Goal: Transaction & Acquisition: Purchase product/service

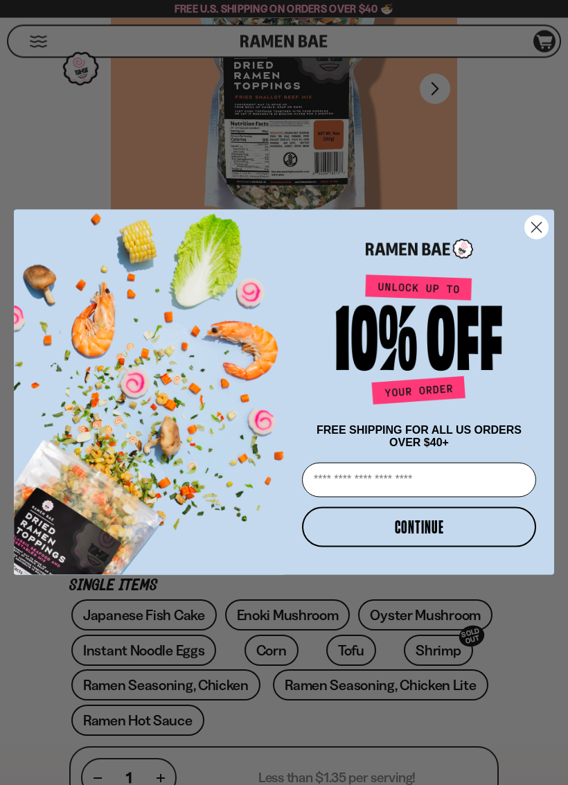
scroll to position [180, 0]
click at [541, 295] on form "FREE SHIPPING FOR ALL US ORDERS OVER $40+ Email CONTINUE ******" at bounding box center [284, 392] width 541 height 365
click at [545, 225] on circle "Close dialog" at bounding box center [536, 227] width 23 height 23
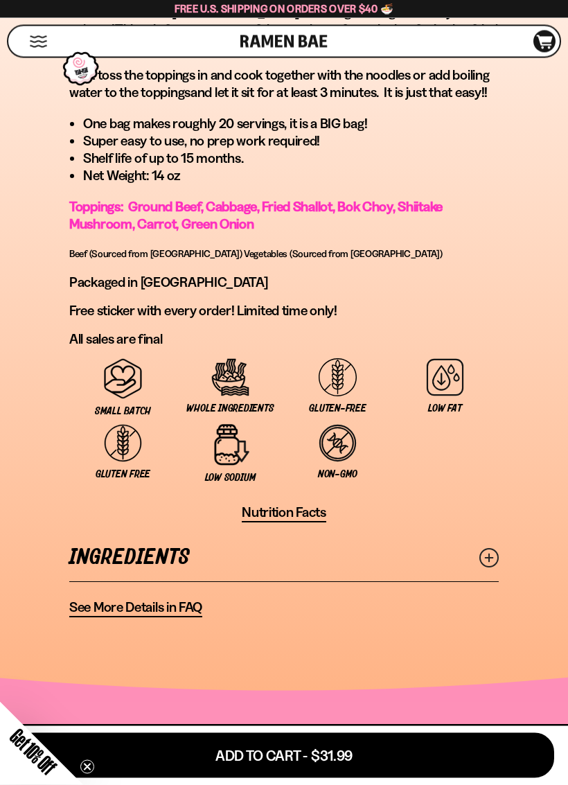
scroll to position [0, 0]
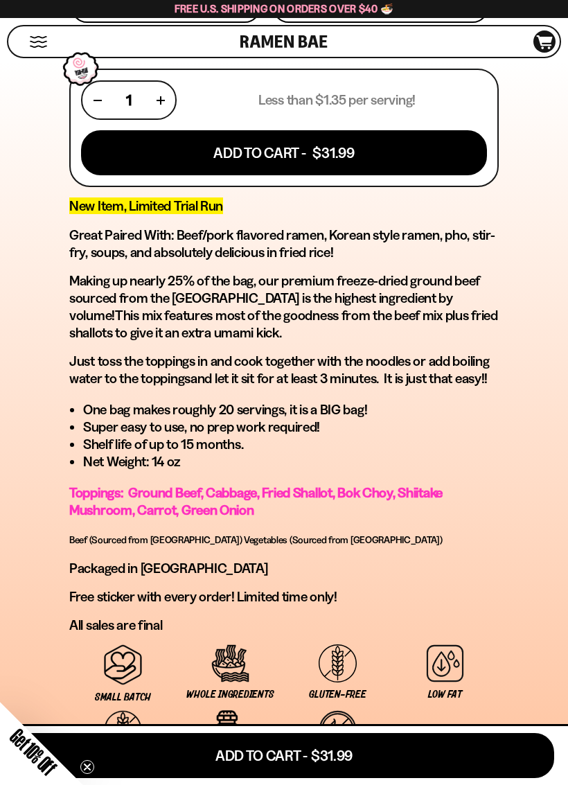
click at [265, 724] on span "Nutrition Facts" at bounding box center [284, 798] width 85 height 17
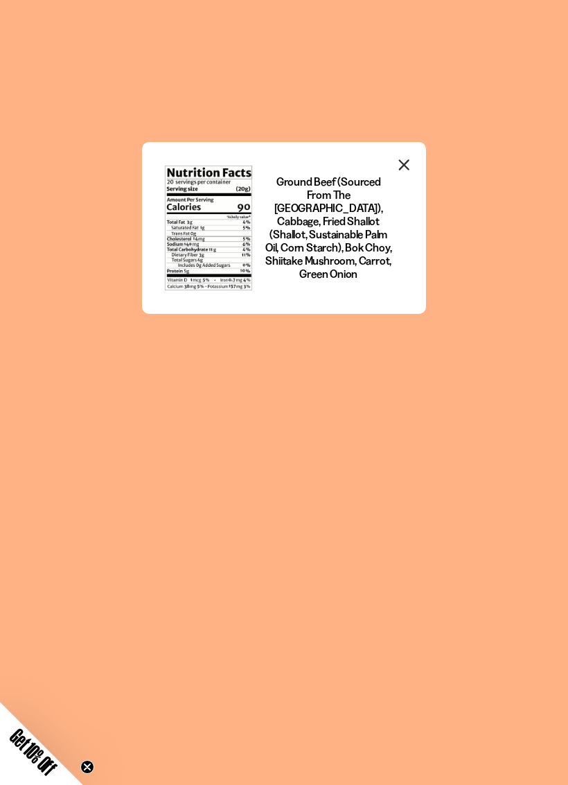
click at [412, 167] on icon "Close modal" at bounding box center [404, 165] width 21 height 21
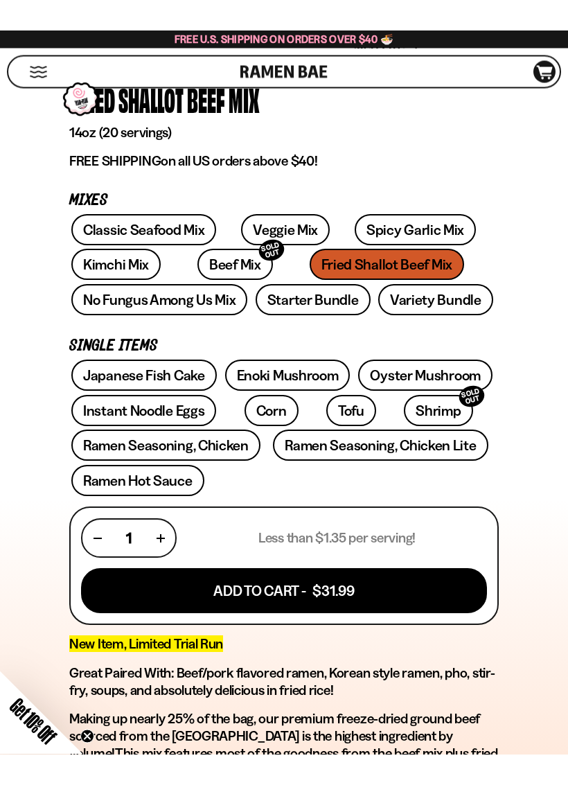
scroll to position [451, 0]
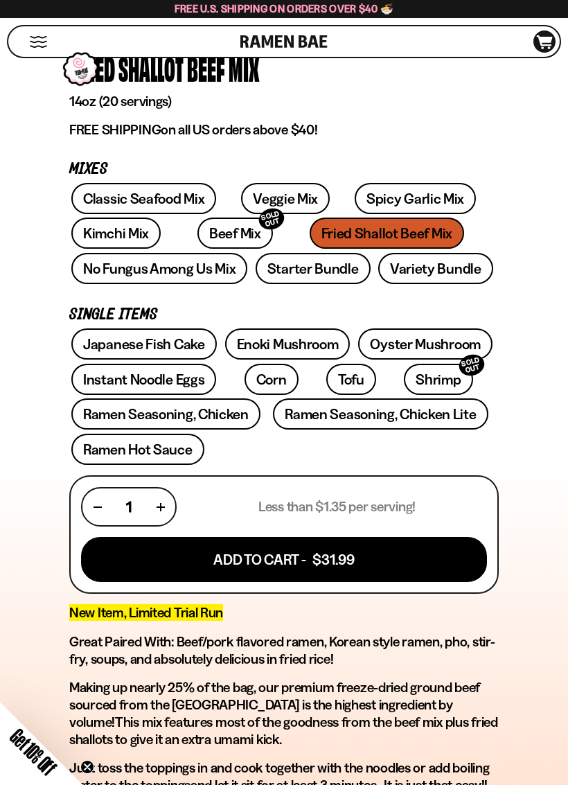
click at [362, 199] on link "Spicy Garlic Mix" at bounding box center [415, 198] width 121 height 31
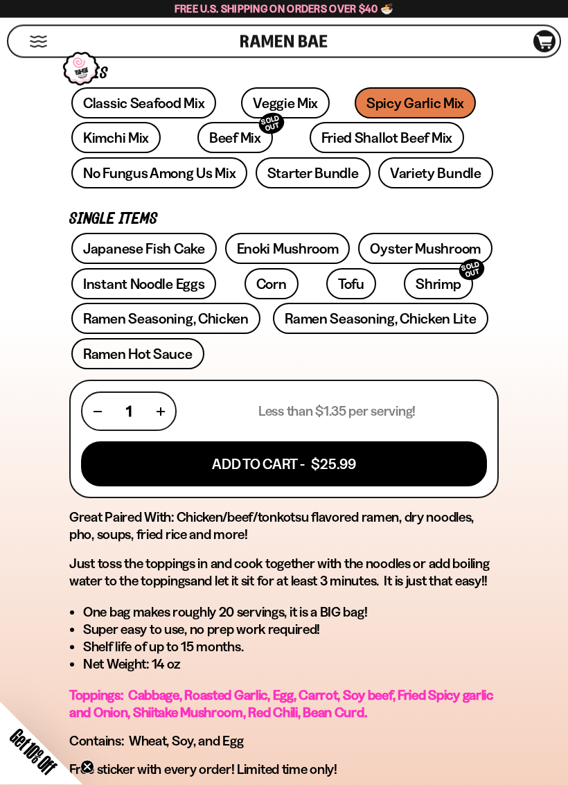
click at [539, 14] on div "Free U.S. Shipping on Orders over $40 🍜" at bounding box center [284, 9] width 568 height 18
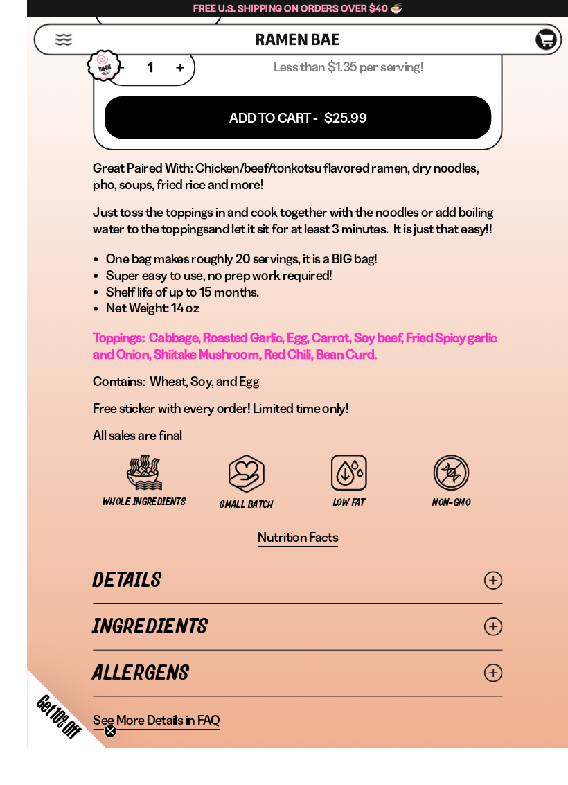
scroll to position [898, 0]
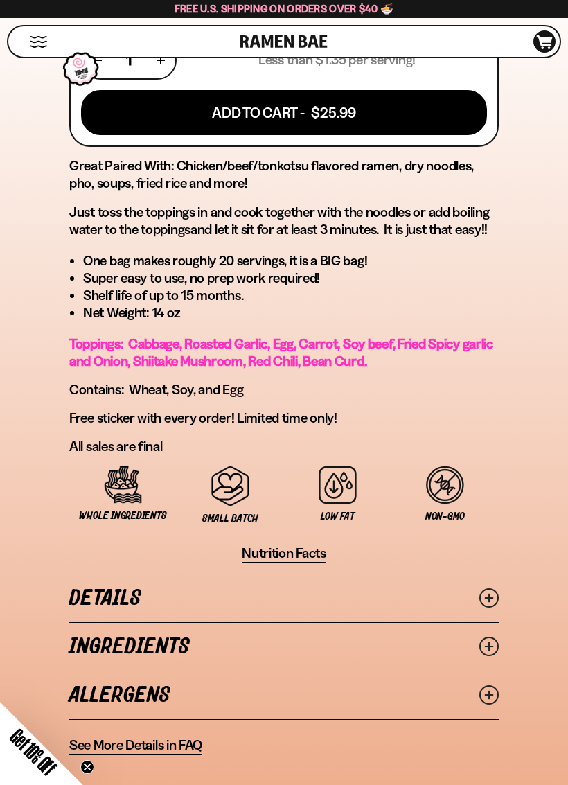
click at [268, 559] on span "Nutrition Facts" at bounding box center [284, 553] width 85 height 17
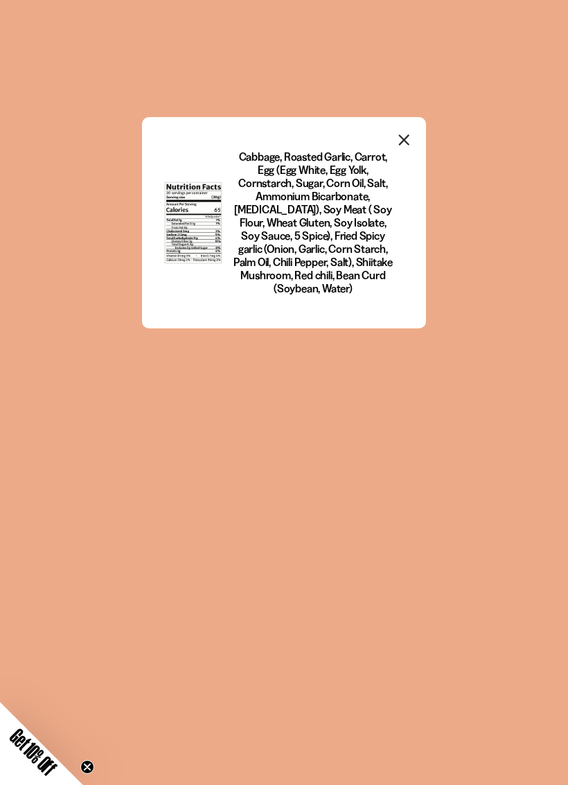
click at [550, 6] on div "Cabbage, Roasted Garlic, Carrot, Egg (Egg White, Egg Yolk, Cornstarch, Sugar, C…" at bounding box center [284, 392] width 568 height 785
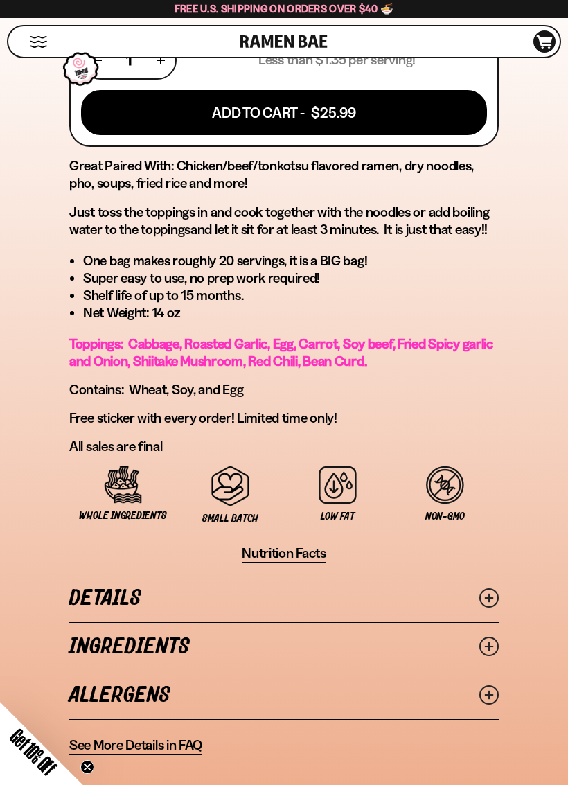
click at [258, 555] on span "Nutrition Facts" at bounding box center [284, 553] width 85 height 17
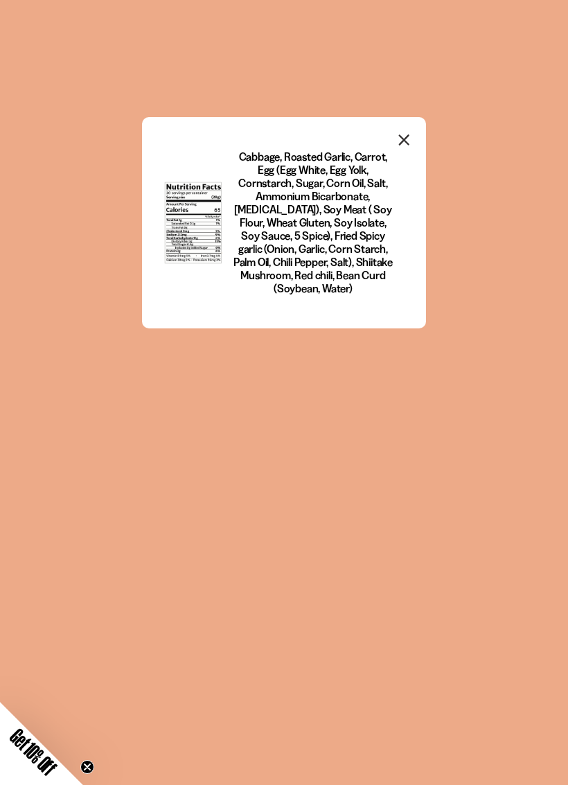
click at [18, 155] on div "Cabbage, Roasted Garlic, Carrot, Egg (Egg White, Egg Yolk, Cornstarch, Sugar, C…" at bounding box center [284, 392] width 568 height 785
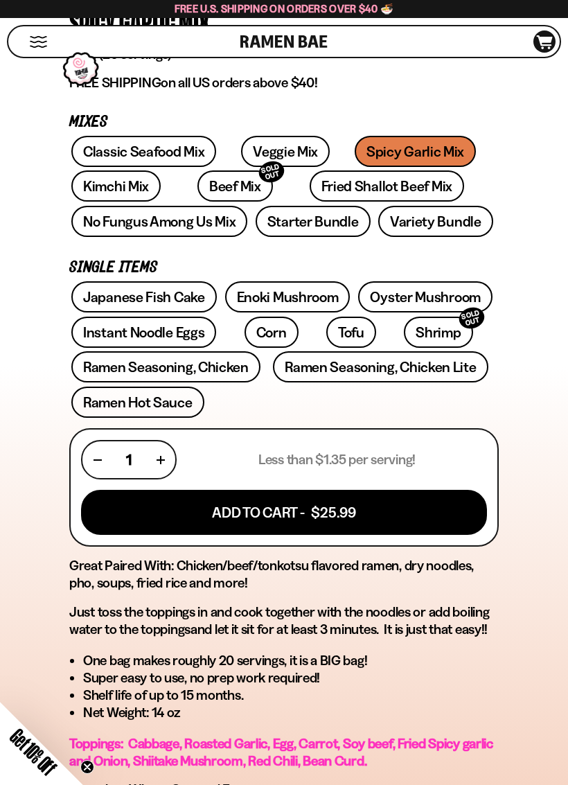
scroll to position [502, 0]
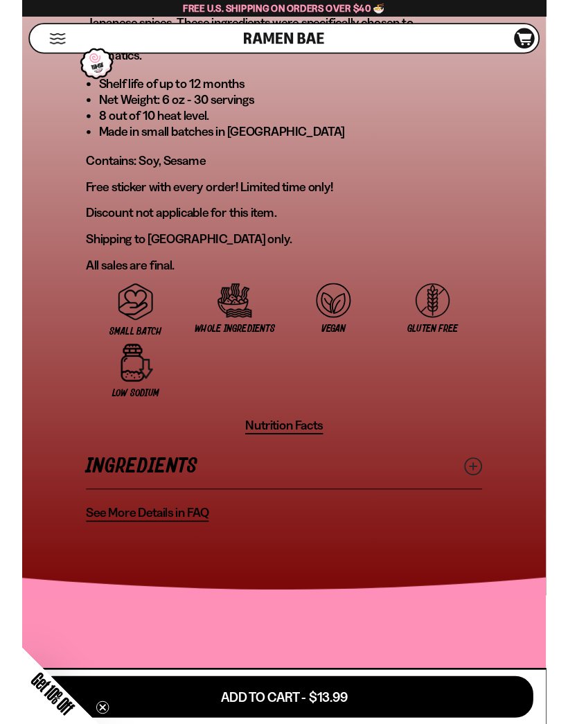
scroll to position [1187, 0]
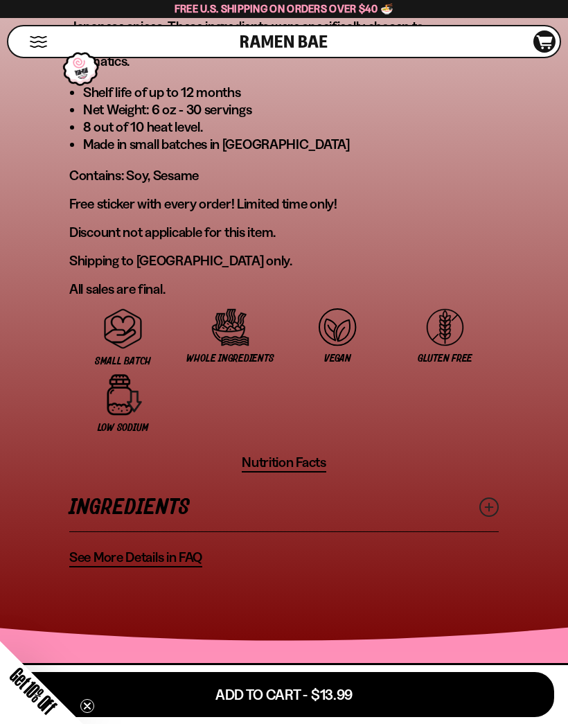
click at [312, 454] on span "Nutrition Facts" at bounding box center [284, 462] width 85 height 17
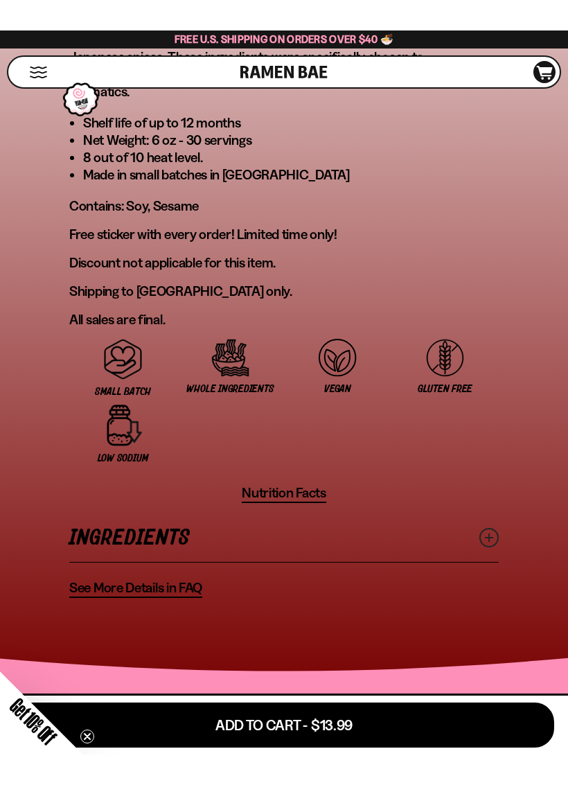
scroll to position [0, 0]
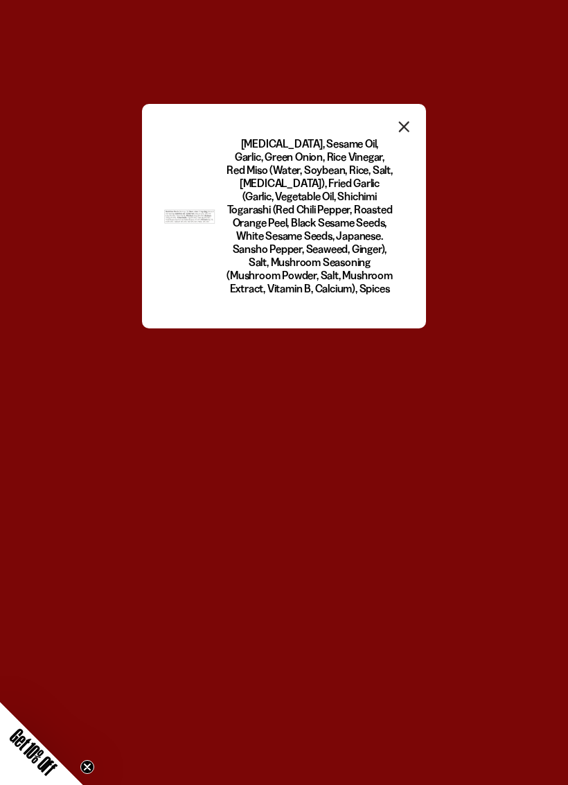
click at [396, 139] on button "Close modal" at bounding box center [404, 128] width 21 height 26
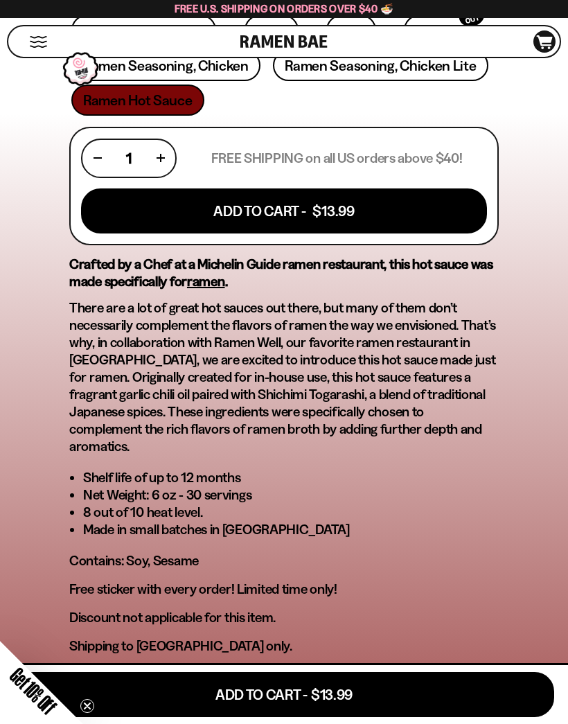
scroll to position [797, 0]
